Goal: Find specific page/section: Find specific page/section

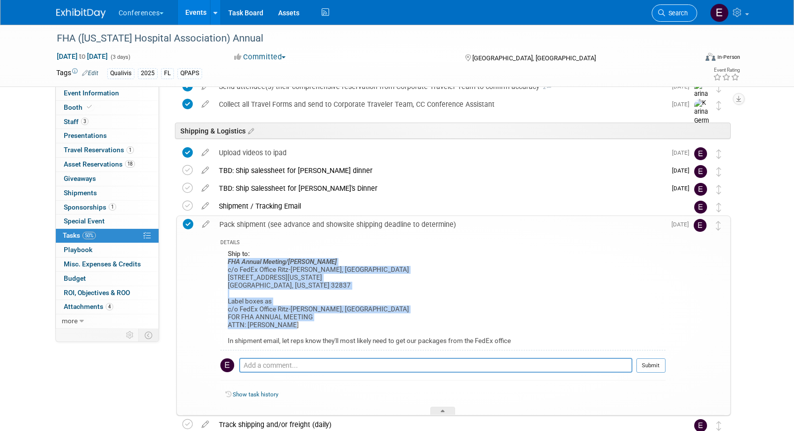
click at [678, 17] on link "Search" at bounding box center [673, 12] width 45 height 17
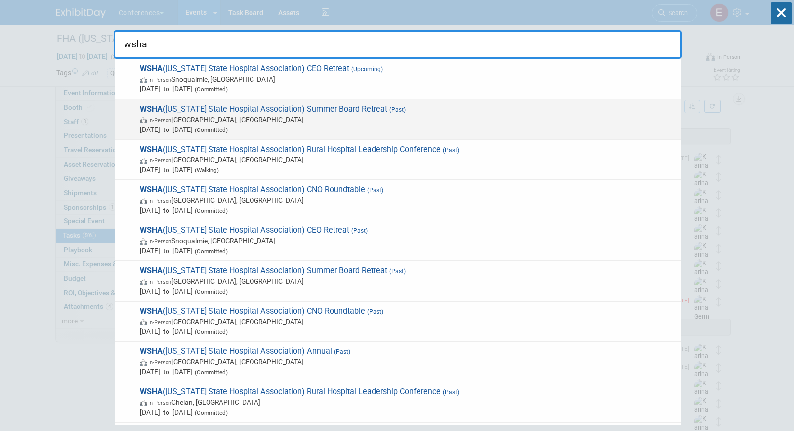
type input "wsha"
click at [491, 101] on div "WSHA ([US_STATE] State Hospital Association) Summer Board Retreat (Past) In-Per…" at bounding box center [398, 119] width 566 height 40
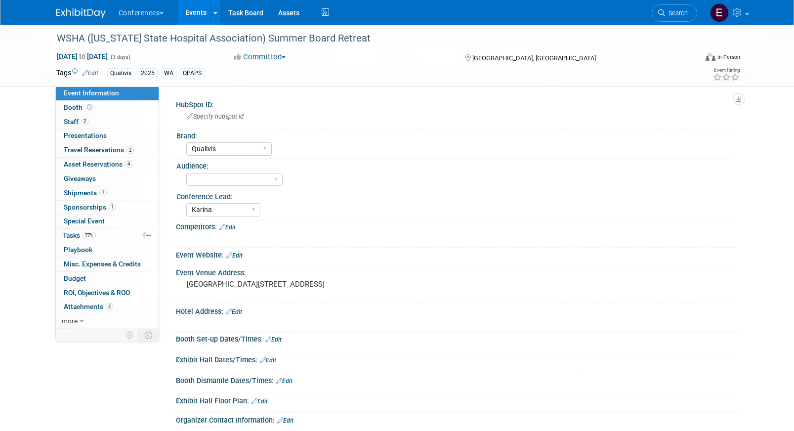
select select "Qualivis"
select select "Karina"
click at [674, 13] on span "Search" at bounding box center [676, 12] width 23 height 7
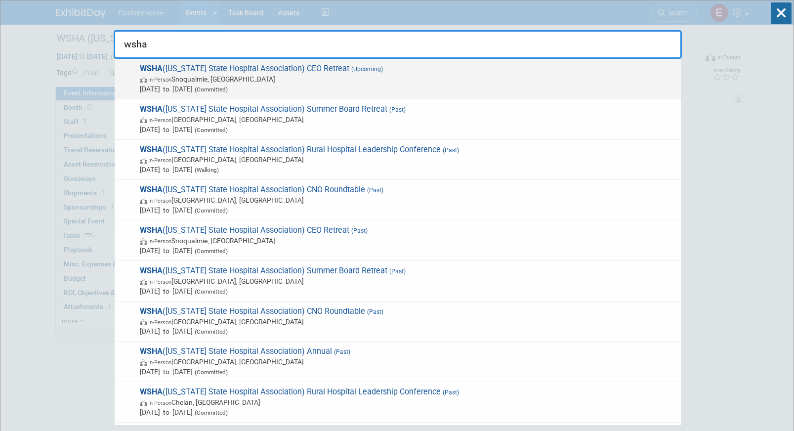
type input "wsha"
click at [402, 79] on span "In-Person Snoqualmie, WA" at bounding box center [408, 79] width 536 height 10
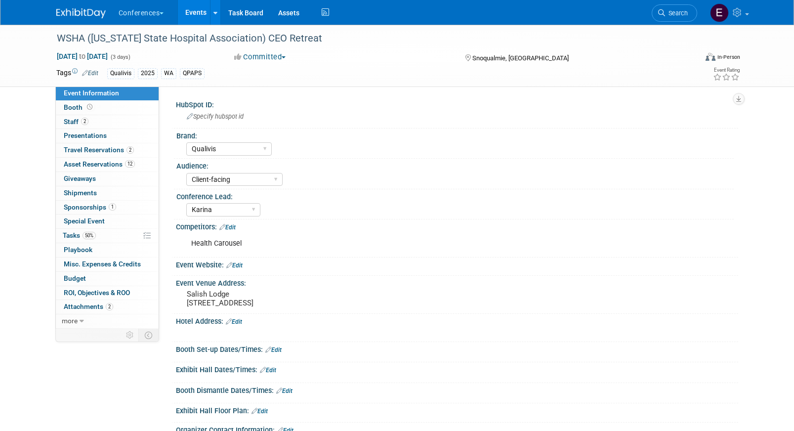
select select "Qualivis"
select select "Client-facing"
select select "Karina"
click at [118, 240] on link "50% Tasks 50%" at bounding box center [107, 236] width 103 height 14
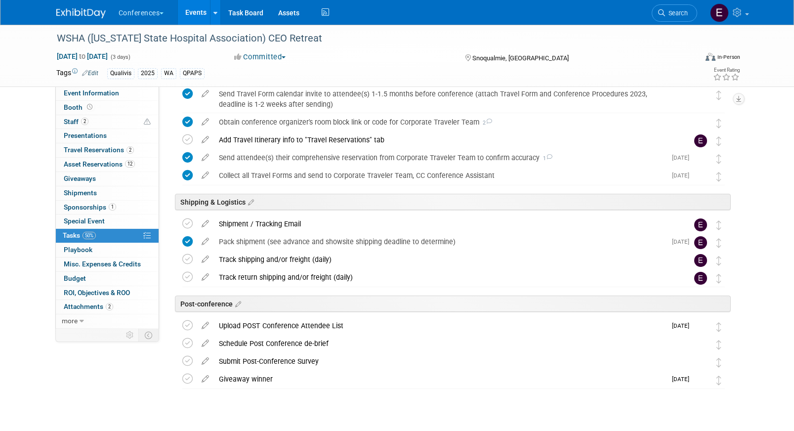
scroll to position [445, 0]
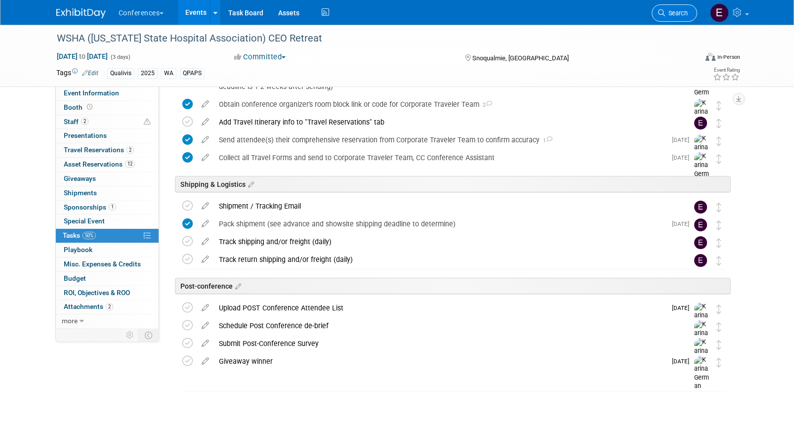
click at [680, 12] on span "Search" at bounding box center [676, 12] width 23 height 7
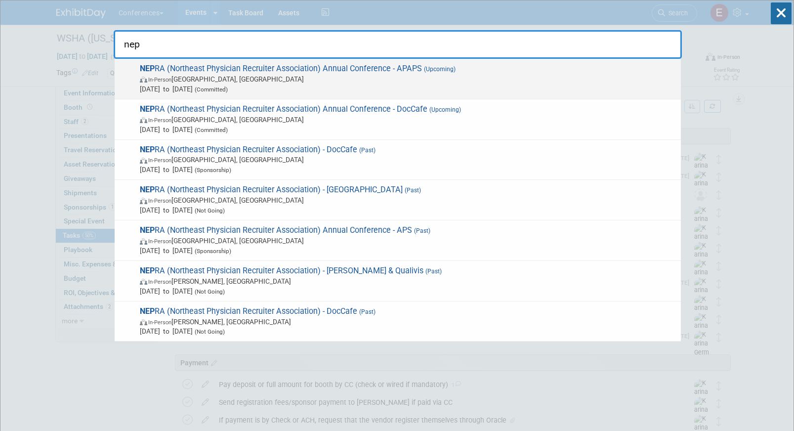
type input "nep"
click at [438, 70] on span "(Upcoming)" at bounding box center [439, 69] width 34 height 7
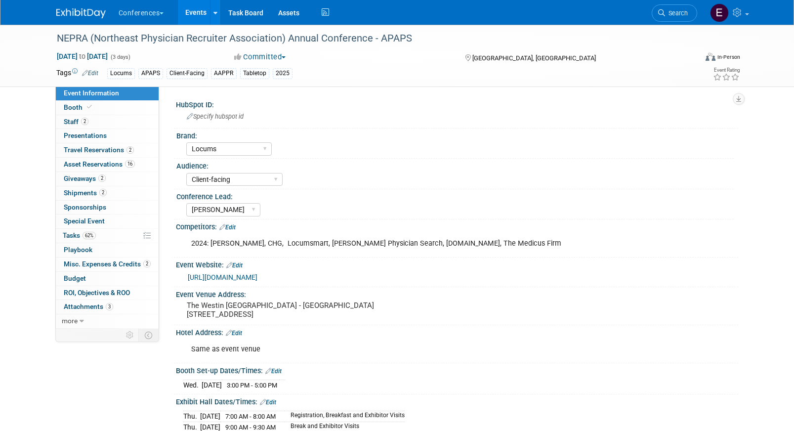
select select "Locums"
select select "Client-facing"
select select "[PERSON_NAME]"
click at [95, 238] on span "62%" at bounding box center [88, 235] width 13 height 7
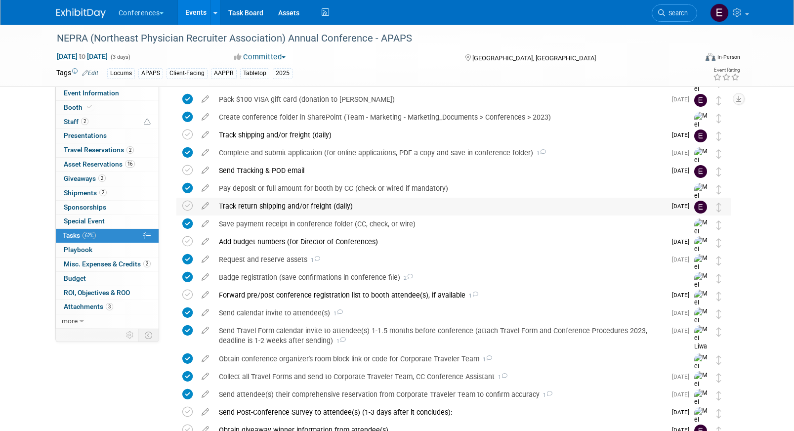
scroll to position [127, 0]
click at [244, 7] on link "Task Board" at bounding box center [246, 12] width 50 height 25
